Goal: Obtain resource: Download file/media

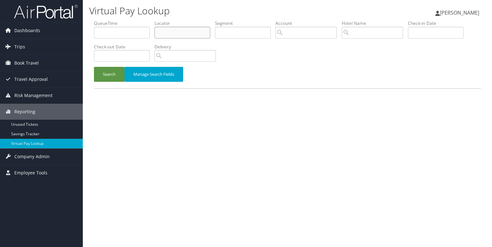
click at [174, 32] on input "text" at bounding box center [182, 33] width 56 height 12
click at [166, 31] on input "text" at bounding box center [182, 33] width 56 height 12
paste input "DMGNPC"
type input "DMGNPC"
click at [110, 73] on button "Search" at bounding box center [109, 74] width 31 height 15
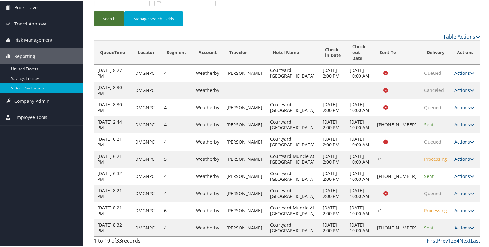
scroll to position [108, 0]
click at [471, 241] on link "Last" at bounding box center [476, 239] width 10 height 7
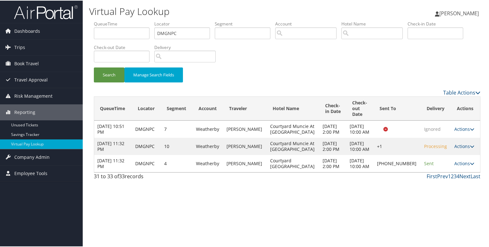
scroll to position [0, 0]
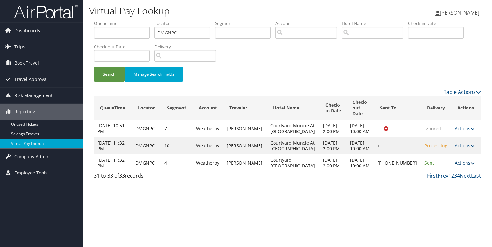
click at [471, 165] on icon at bounding box center [472, 163] width 4 height 4
click at [439, 195] on link "Logs" at bounding box center [443, 197] width 54 height 11
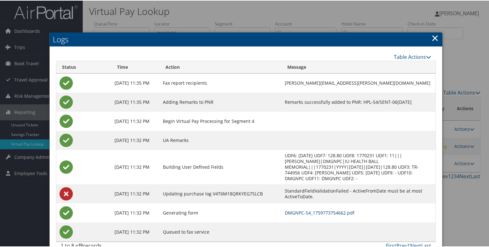
click at [288, 209] on link "DMGNPC-S4_1759773754662.pdf" at bounding box center [320, 212] width 70 height 6
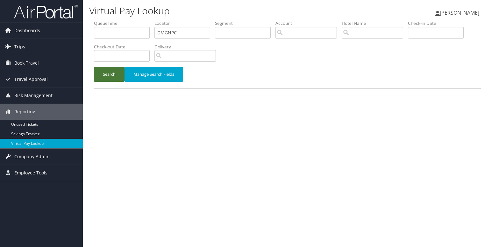
click at [104, 72] on button "Search" at bounding box center [109, 74] width 31 height 15
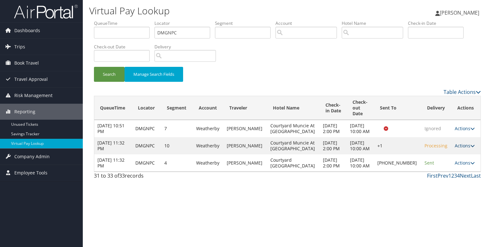
click at [470, 148] on icon at bounding box center [472, 146] width 4 height 4
click at [447, 170] on link "Logs" at bounding box center [443, 174] width 54 height 11
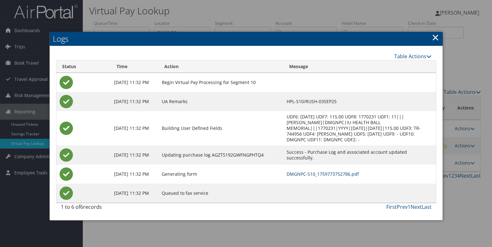
click at [311, 171] on link "DMGNPC-S10_1759773752786.pdf" at bounding box center [322, 174] width 72 height 6
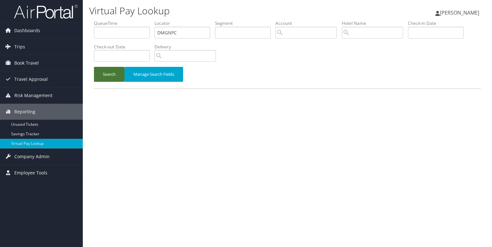
click at [106, 75] on button "Search" at bounding box center [109, 74] width 31 height 15
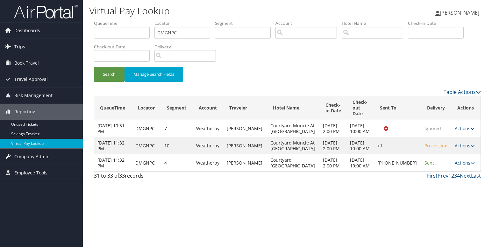
click at [132, 172] on td "Oct 6, 2025 11:32 PM" at bounding box center [113, 162] width 38 height 17
click at [445, 179] on link "Prev" at bounding box center [442, 175] width 11 height 7
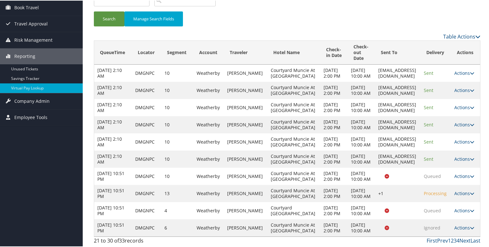
scroll to position [113, 0]
click at [468, 155] on link "Actions" at bounding box center [464, 158] width 20 height 6
click at [459, 210] on link "Logs" at bounding box center [465, 215] width 25 height 11
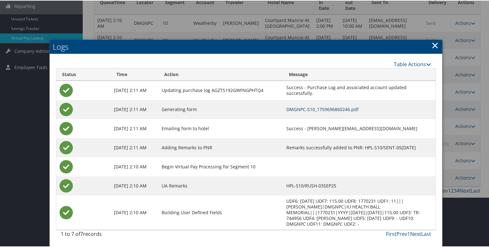
click at [318, 106] on link "DMGNPC-S10_1759696860246.pdf" at bounding box center [322, 109] width 72 height 6
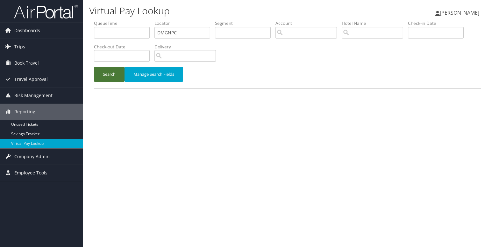
click at [118, 81] on button "Search" at bounding box center [109, 74] width 31 height 15
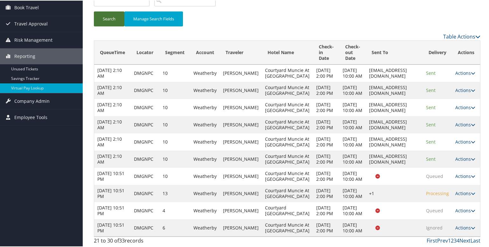
scroll to position [216, 0]
click at [438, 240] on link "Prev" at bounding box center [442, 239] width 11 height 7
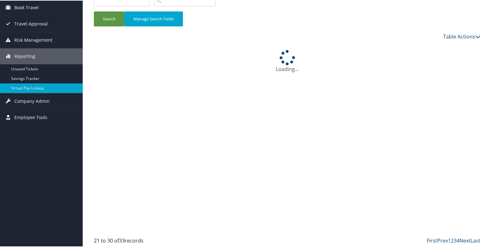
scroll to position [182, 0]
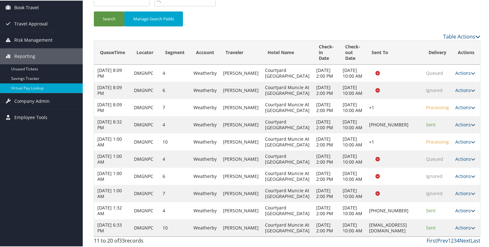
click at [471, 208] on icon at bounding box center [473, 210] width 4 height 4
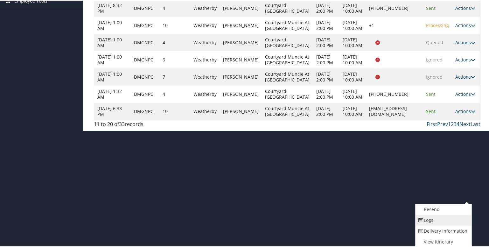
click at [446, 214] on link "Logs" at bounding box center [443, 219] width 54 height 11
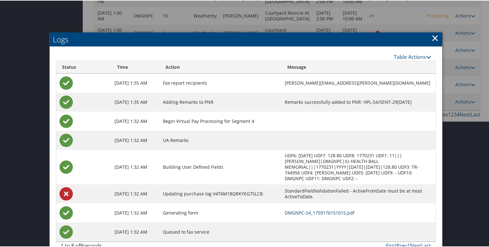
click at [326, 209] on link "DMGNPC-S4_1759176151015.pdf" at bounding box center [320, 212] width 70 height 6
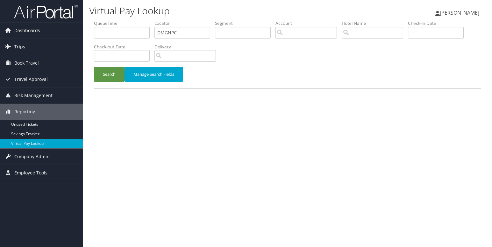
click at [108, 82] on div "Search Manage Search Fields" at bounding box center [287, 77] width 396 height 21
click at [108, 78] on button "Search" at bounding box center [109, 74] width 31 height 15
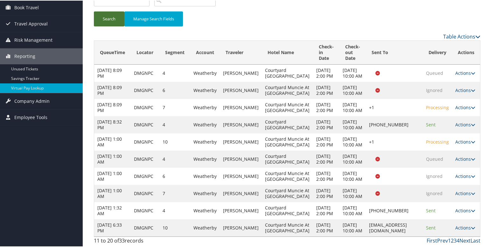
scroll to position [127, 0]
click at [471, 105] on icon at bounding box center [473, 107] width 4 height 4
click at [439, 153] on link "Logs" at bounding box center [443, 158] width 54 height 11
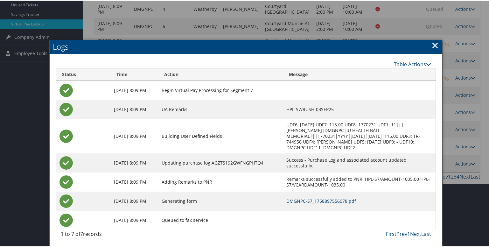
click at [320, 197] on link "DMGNPC-S7_1758897556078.pdf" at bounding box center [321, 200] width 70 height 6
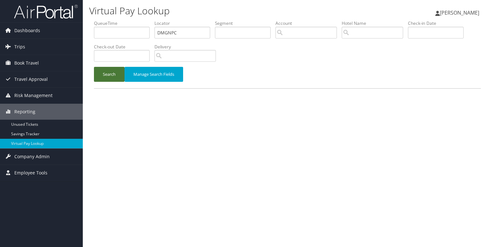
click at [110, 70] on button "Search" at bounding box center [109, 74] width 31 height 15
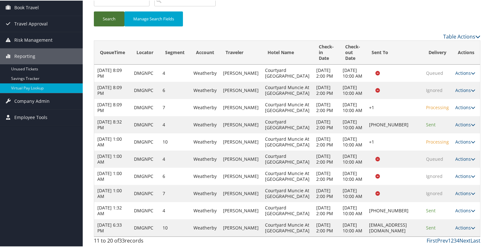
scroll to position [182, 0]
click at [441, 240] on link "Prev" at bounding box center [442, 239] width 11 height 7
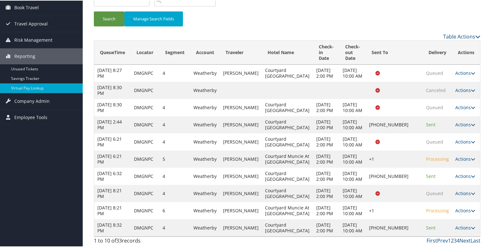
scroll to position [130, 0]
click at [464, 207] on link "Actions" at bounding box center [465, 210] width 20 height 6
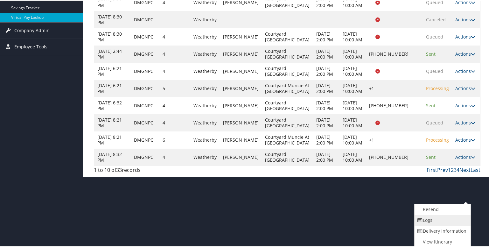
click at [438, 216] on link "Logs" at bounding box center [442, 219] width 54 height 11
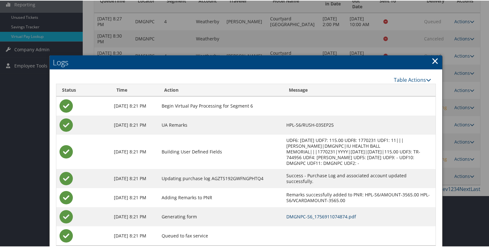
click at [322, 213] on link "DMGNPC-S6_1756911074874.pdf" at bounding box center [321, 216] width 70 height 6
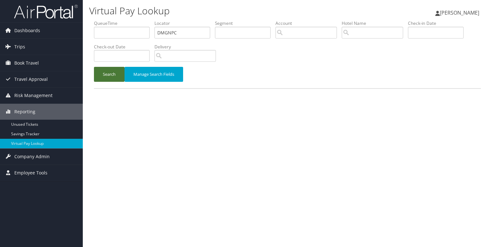
click at [100, 72] on button "Search" at bounding box center [109, 74] width 31 height 15
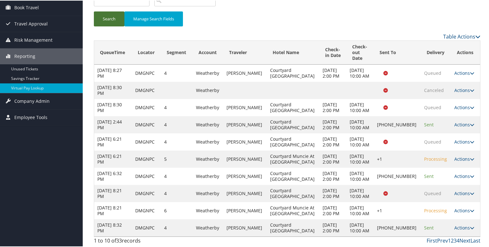
scroll to position [95, 0]
click at [470, 122] on icon at bounding box center [472, 124] width 4 height 4
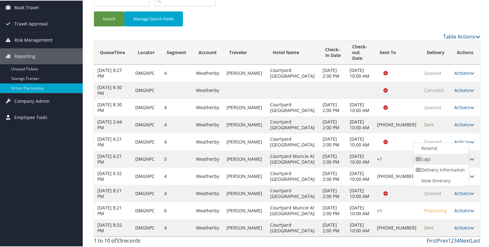
click at [418, 153] on link "Logs" at bounding box center [440, 158] width 54 height 11
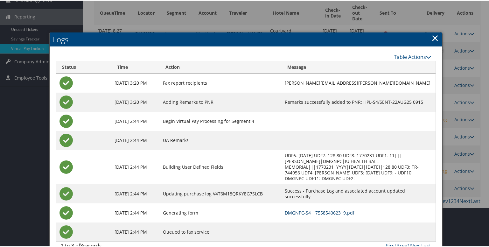
click at [311, 209] on link "DMGNPC-S4_1755854062319.pdf" at bounding box center [320, 212] width 70 height 6
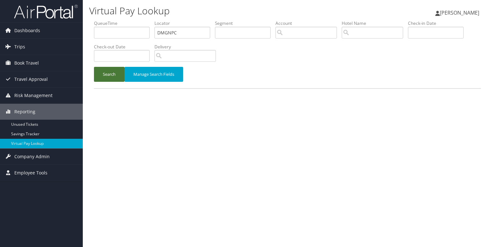
click at [94, 70] on button "Search" at bounding box center [109, 74] width 31 height 15
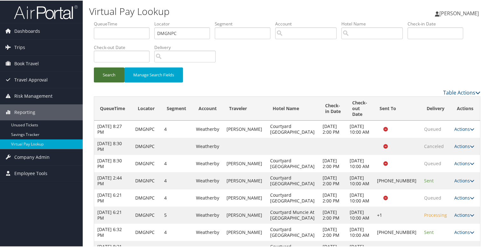
scroll to position [108, 0]
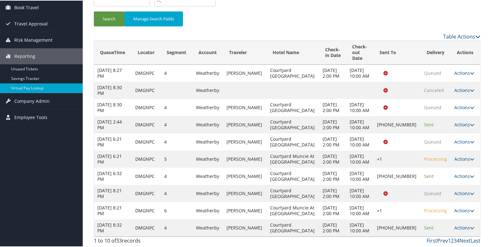
click at [438, 240] on link "Prev" at bounding box center [442, 239] width 11 height 7
click at [440, 240] on link "Prev" at bounding box center [442, 239] width 11 height 7
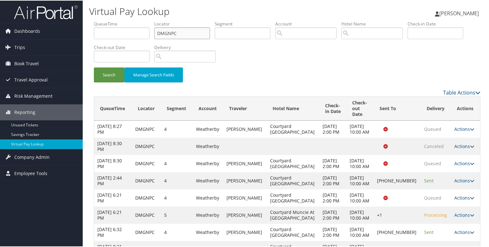
drag, startPoint x: 177, startPoint y: 33, endPoint x: 141, endPoint y: 33, distance: 36.0
click at [141, 20] on ul "QueueTime Locator DMGNPC Segment Account Traveler Hotel Name Check-in Date Chec…" at bounding box center [287, 20] width 387 height 0
paste input "QZANVV"
click at [94, 67] on button "Search" at bounding box center [109, 74] width 31 height 15
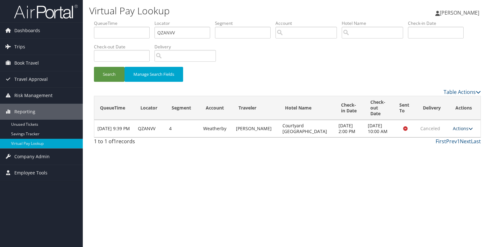
click at [470, 131] on icon at bounding box center [470, 128] width 4 height 4
click at [193, 167] on div "Virtual Pay Lookup [PERSON_NAME] [PERSON_NAME] My Settings Travel Agency Contac…" at bounding box center [287, 123] width 409 height 247
click at [165, 36] on input "QZANVV" at bounding box center [182, 33] width 56 height 12
click at [113, 77] on button "Search" at bounding box center [109, 74] width 31 height 15
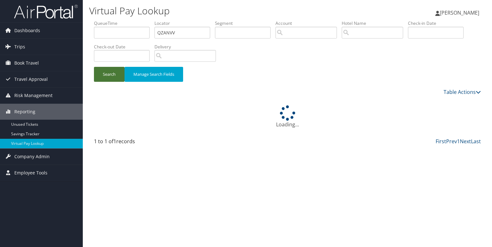
click at [113, 77] on button "Search" at bounding box center [109, 74] width 31 height 15
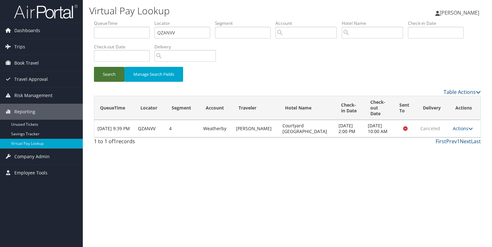
click at [113, 77] on button "Search" at bounding box center [109, 74] width 31 height 15
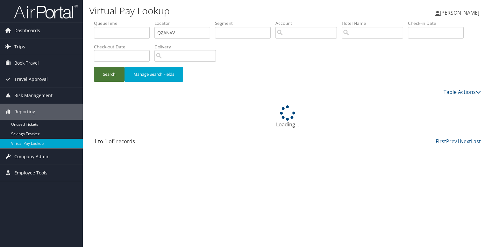
click at [113, 77] on button "Search" at bounding box center [109, 74] width 31 height 15
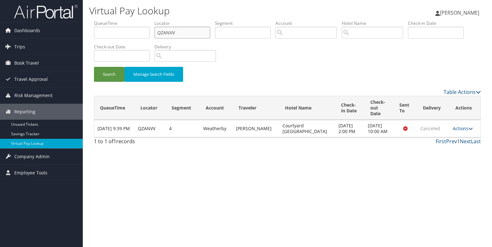
click at [167, 31] on input "QZANVV" at bounding box center [182, 33] width 56 height 12
paste input "DMGNPC"
type input "DMGNPC"
click at [110, 71] on button "Search" at bounding box center [109, 74] width 31 height 15
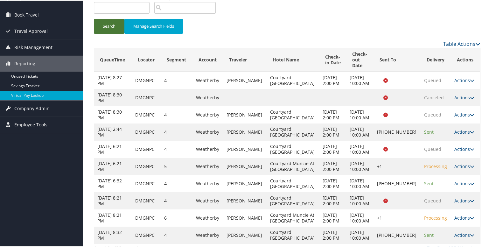
scroll to position [108, 0]
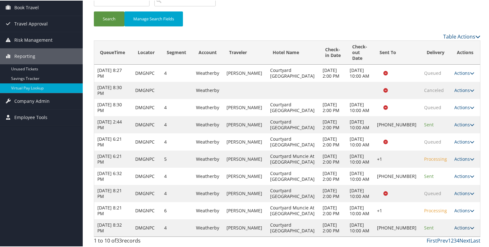
click at [463, 224] on link "Actions" at bounding box center [464, 227] width 20 height 6
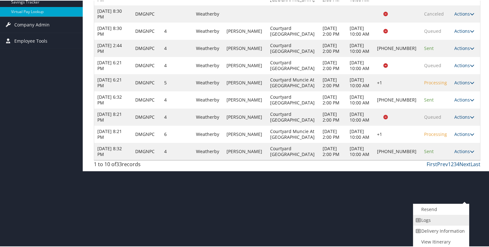
click at [437, 221] on link "Logs" at bounding box center [440, 219] width 54 height 11
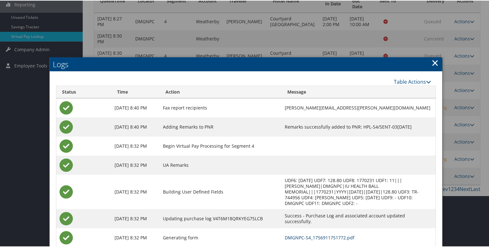
click at [312, 234] on link "DMGNPC-S4_1756911751772.pdf" at bounding box center [320, 237] width 70 height 6
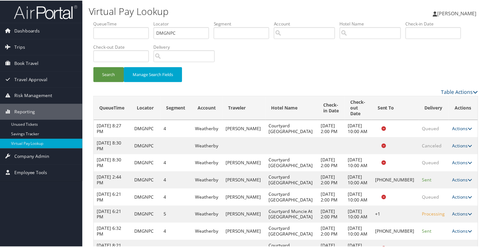
scroll to position [108, 0]
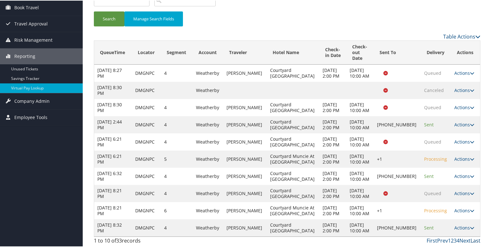
click at [471, 239] on link "Last" at bounding box center [476, 239] width 10 height 7
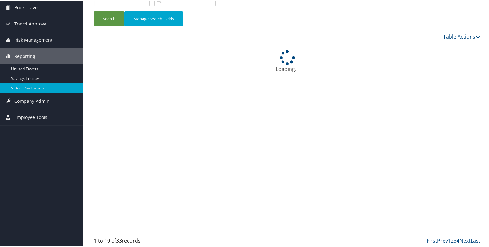
scroll to position [0, 0]
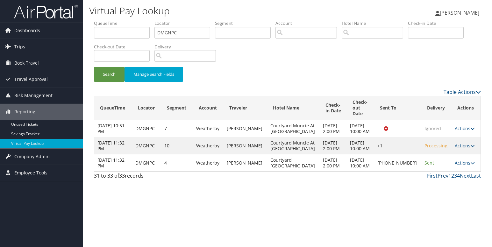
click at [444, 179] on link "Prev" at bounding box center [442, 175] width 11 height 7
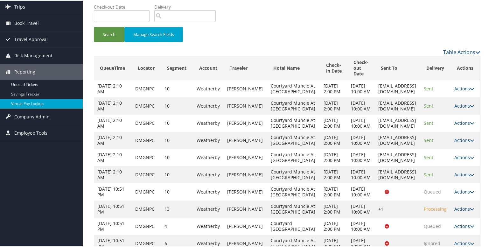
scroll to position [113, 0]
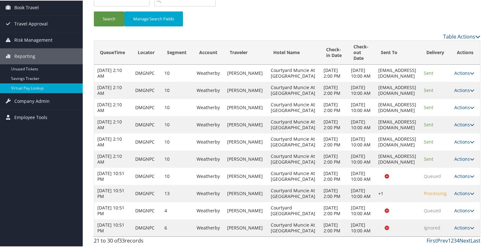
click at [473, 240] on link "Last" at bounding box center [476, 239] width 10 height 7
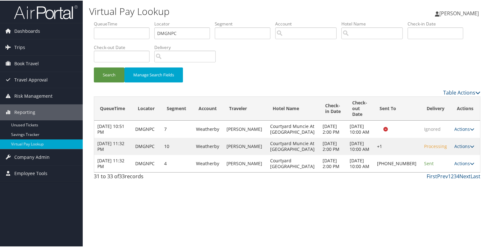
scroll to position [0, 0]
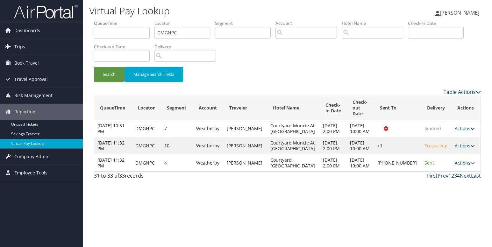
click at [470, 165] on icon at bounding box center [472, 163] width 4 height 4
click at [439, 194] on link "Logs" at bounding box center [443, 197] width 54 height 11
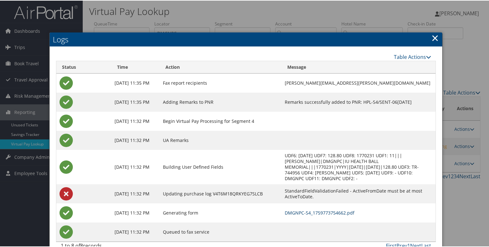
click at [309, 209] on link "DMGNPC-S4_1759773754662.pdf" at bounding box center [320, 212] width 70 height 6
